Goal: Navigation & Orientation: Find specific page/section

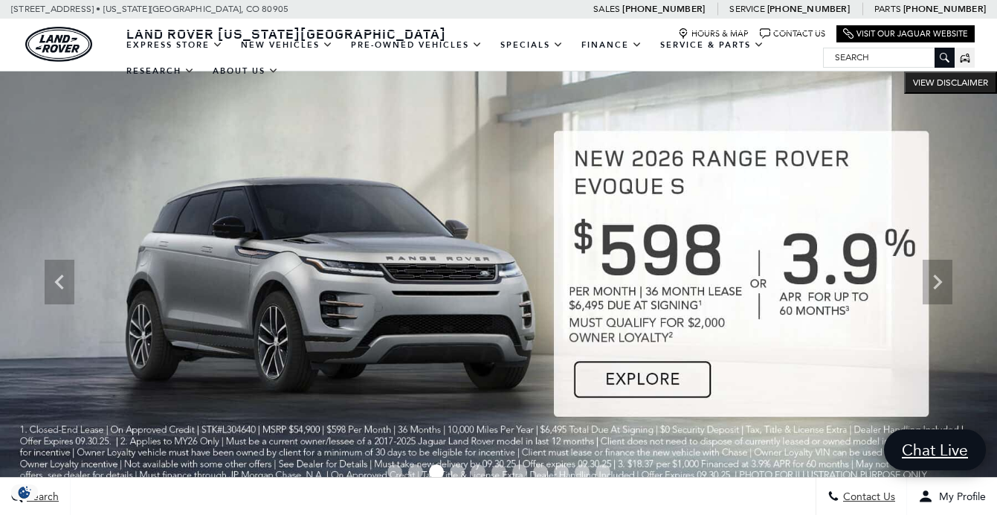
click at [794, 419] on img at bounding box center [498, 281] width 997 height 421
click at [59, 274] on icon "Previous" at bounding box center [60, 282] width 30 height 30
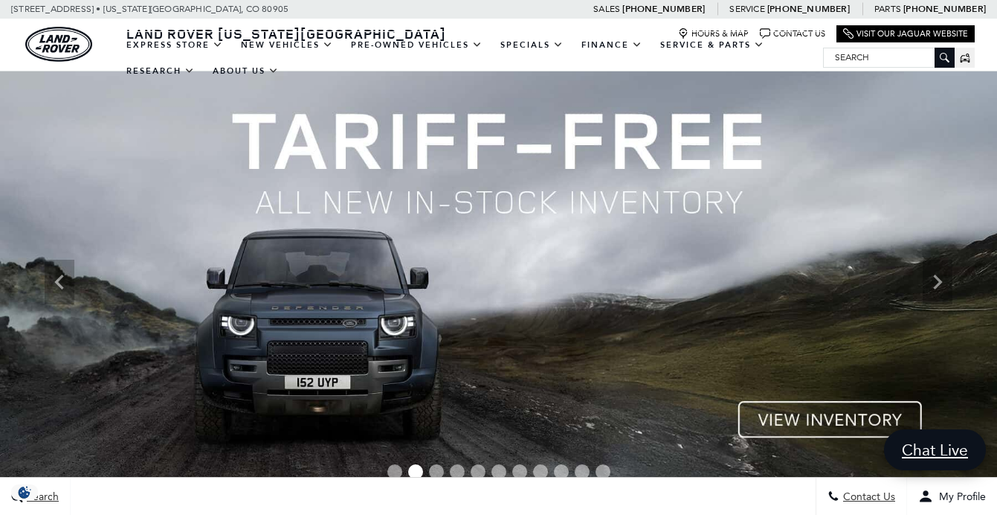
click at [805, 416] on img at bounding box center [498, 281] width 997 height 421
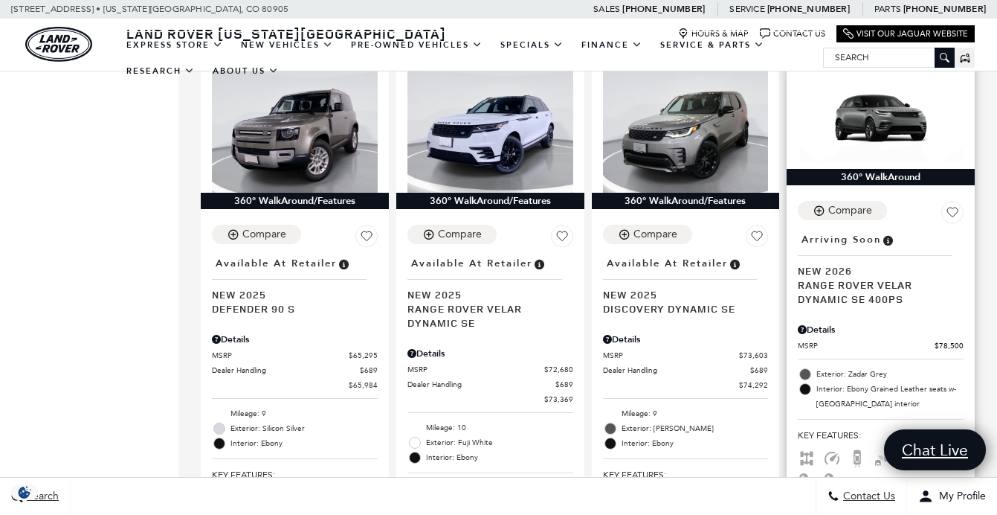
scroll to position [1545, 0]
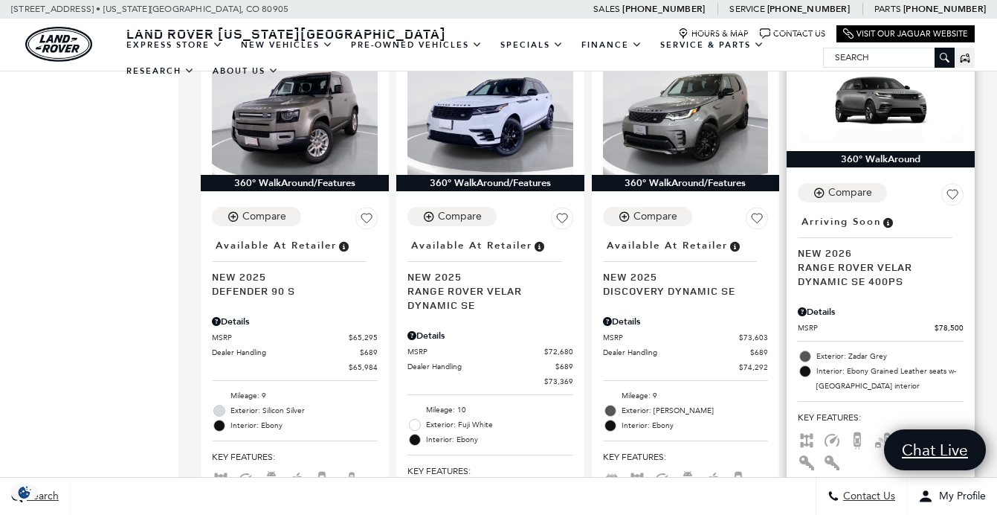
drag, startPoint x: 1002, startPoint y: 36, endPoint x: 985, endPoint y: 168, distance: 133.5
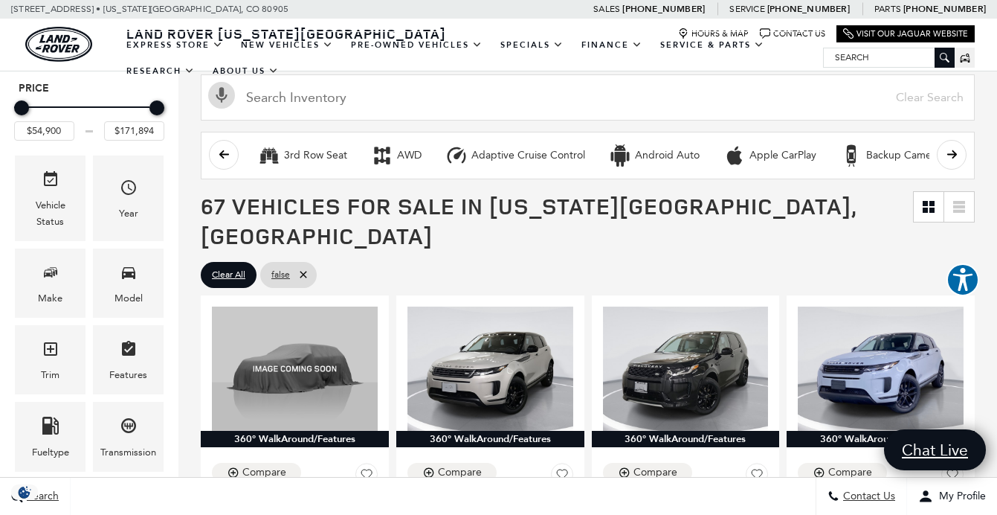
scroll to position [197, 0]
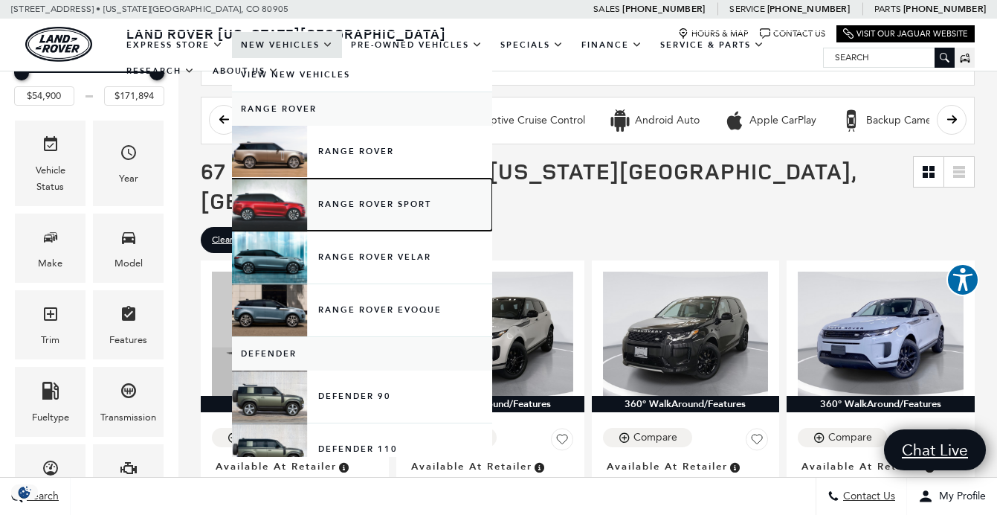
click at [361, 202] on link "Range Rover Sport" at bounding box center [362, 204] width 260 height 52
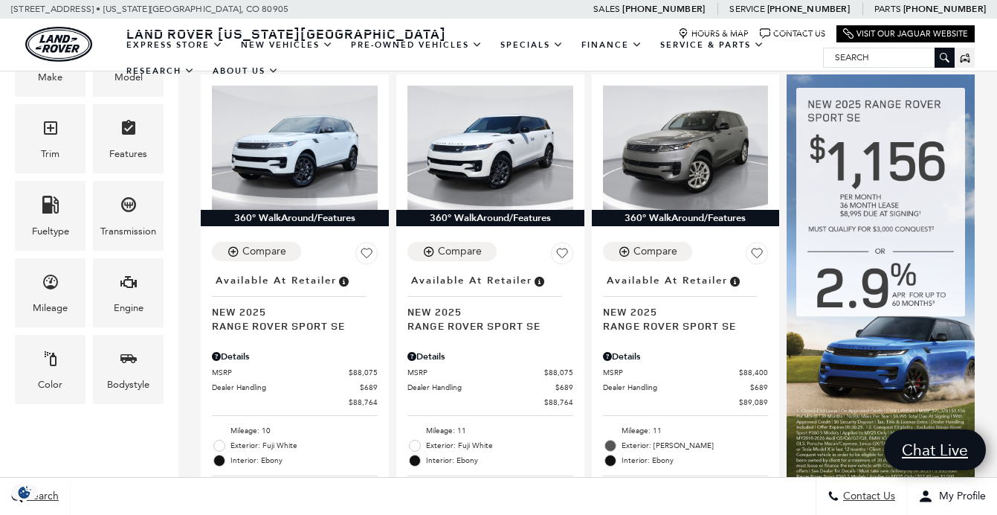
scroll to position [460, 0]
